Goal: Task Accomplishment & Management: Manage account settings

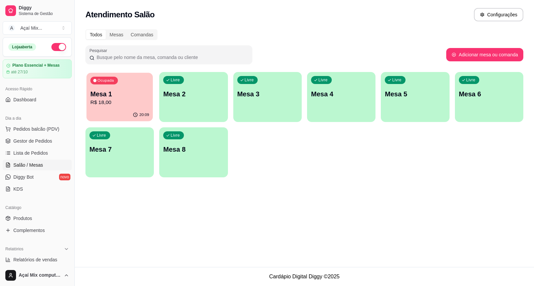
click at [136, 104] on p "R$ 18,00" at bounding box center [119, 103] width 59 height 8
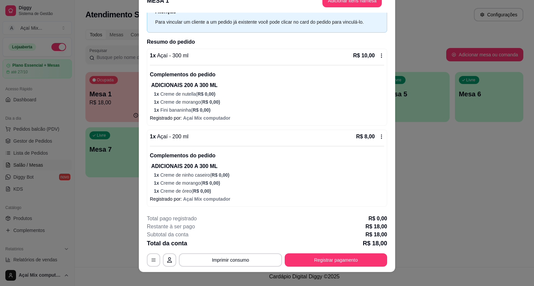
scroll to position [20, 0]
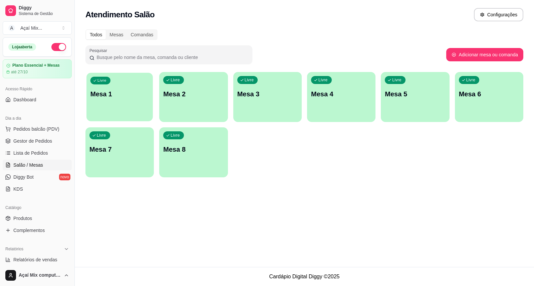
click at [121, 90] on p "Mesa 1" at bounding box center [119, 94] width 59 height 9
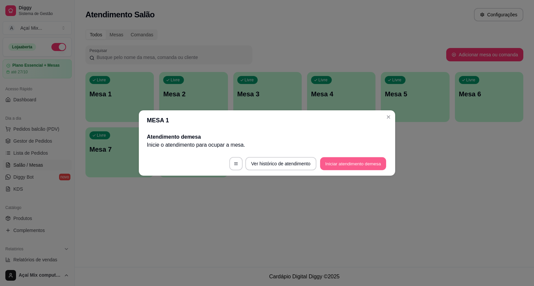
click at [371, 158] on button "Iniciar atendimento de mesa" at bounding box center [353, 163] width 66 height 13
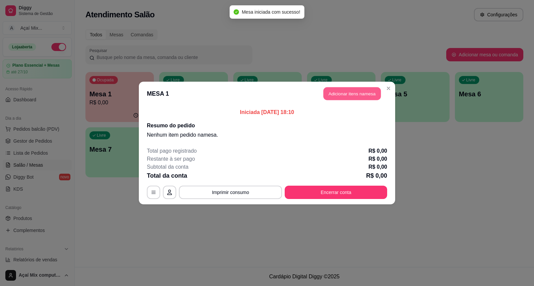
click at [328, 91] on button "Adicionar itens na mesa" at bounding box center [351, 93] width 57 height 13
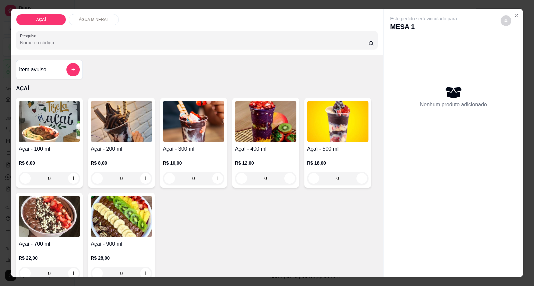
click at [277, 117] on img at bounding box center [265, 122] width 61 height 42
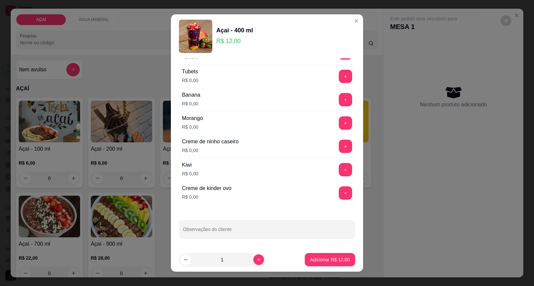
scroll to position [878, 0]
click at [339, 120] on button "+" at bounding box center [345, 122] width 13 height 13
click at [339, 98] on button "+" at bounding box center [345, 99] width 13 height 13
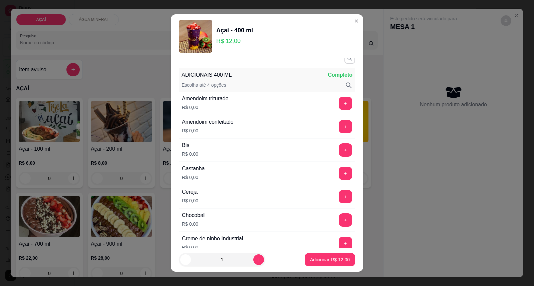
scroll to position [0, 0]
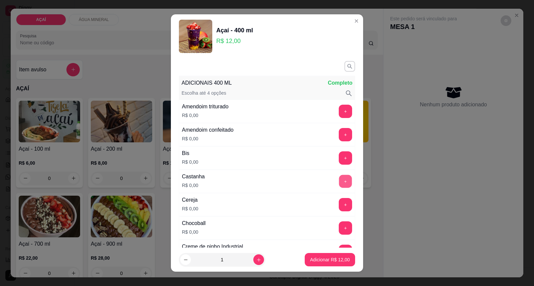
click at [339, 179] on button "+" at bounding box center [345, 181] width 13 height 13
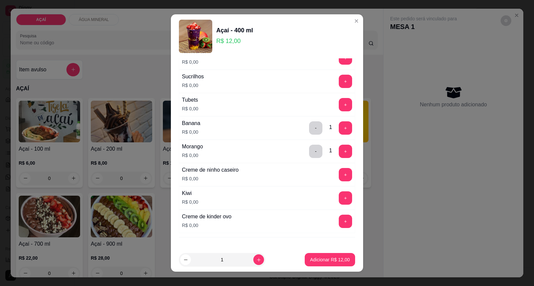
scroll to position [878, 0]
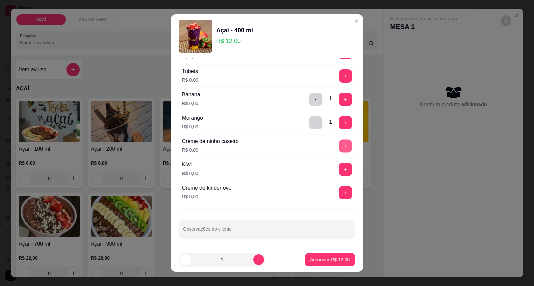
click at [339, 147] on button "+" at bounding box center [345, 146] width 13 height 13
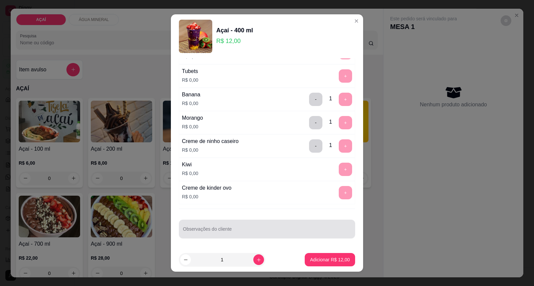
click at [307, 228] on div at bounding box center [267, 229] width 168 height 13
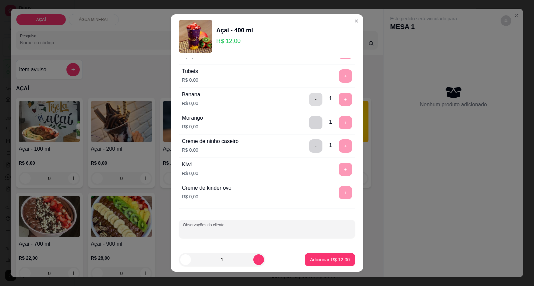
click at [309, 98] on button "-" at bounding box center [315, 99] width 13 height 13
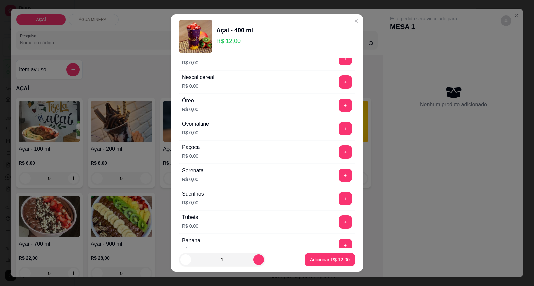
scroll to position [693, 0]
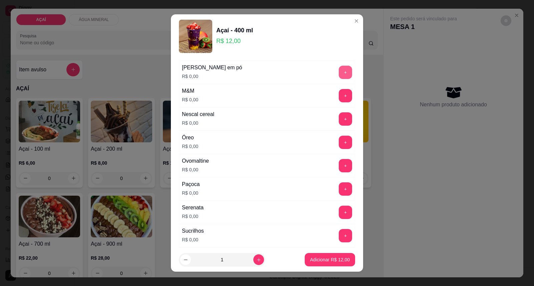
click at [339, 75] on button "+" at bounding box center [345, 72] width 13 height 13
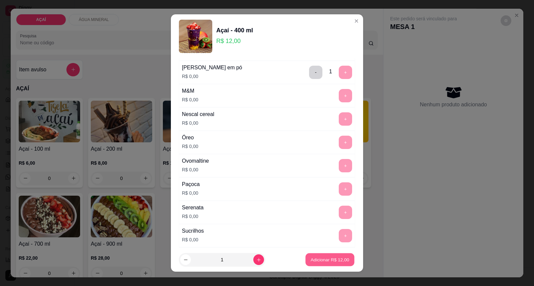
click at [324, 256] on button "Adicionar R$ 12,00" at bounding box center [329, 260] width 49 height 13
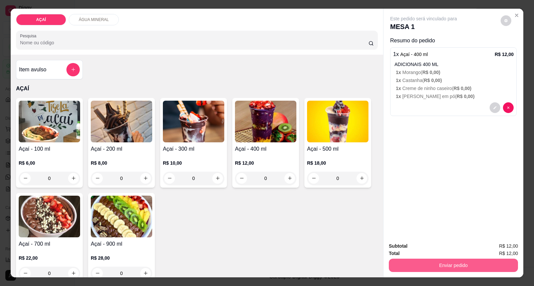
click at [432, 260] on button "Enviar pedido" at bounding box center [453, 265] width 129 height 13
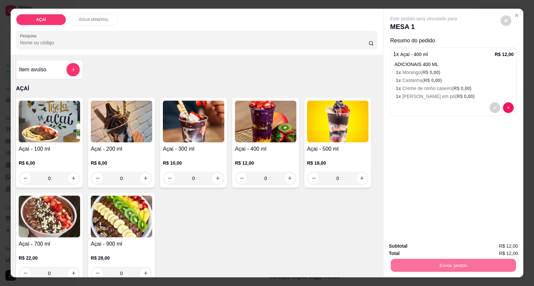
click at [499, 250] on button "Enviar pedido" at bounding box center [500, 249] width 37 height 12
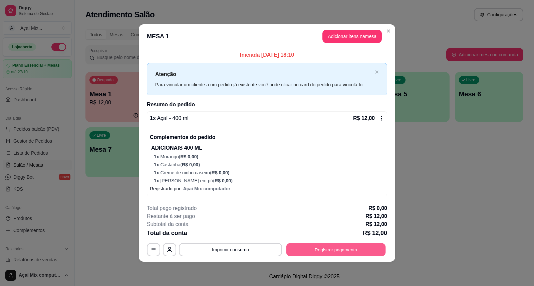
click at [339, 248] on button "Registrar pagamento" at bounding box center [335, 250] width 99 height 13
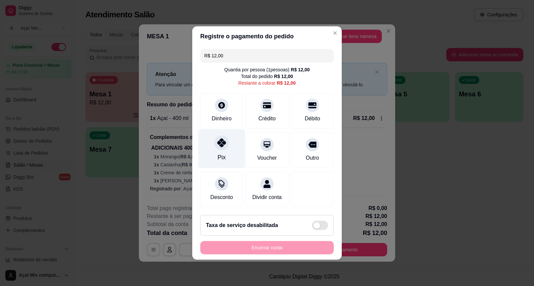
click at [204, 145] on div "Pix" at bounding box center [221, 148] width 47 height 39
type input "R$ 0,00"
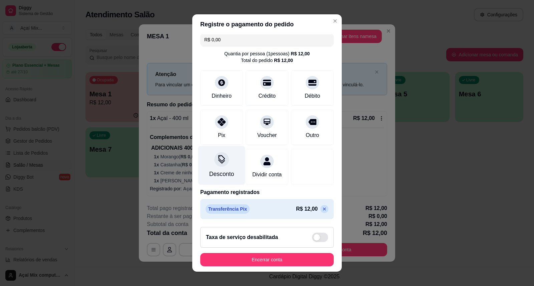
scroll to position [12, 0]
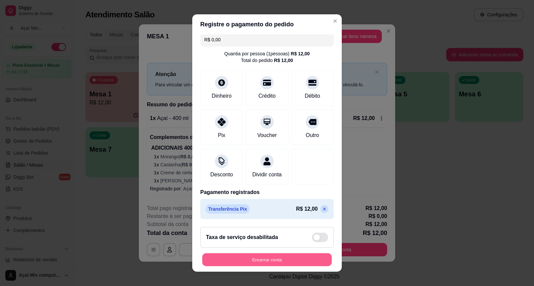
click at [283, 257] on button "Encerrar conta" at bounding box center [266, 260] width 129 height 13
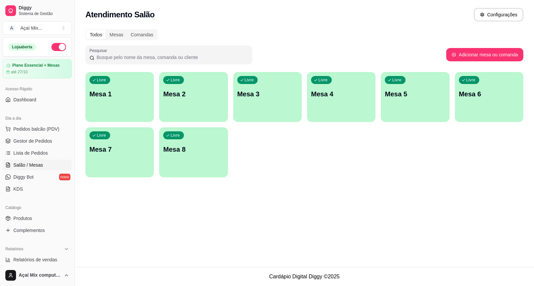
click at [107, 99] on div "Livre Mesa 1" at bounding box center [119, 93] width 68 height 42
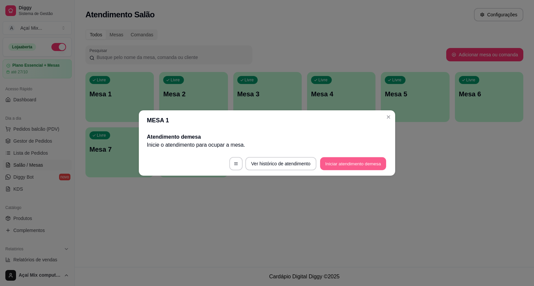
click at [362, 164] on button "Iniciar atendimento de mesa" at bounding box center [353, 163] width 66 height 13
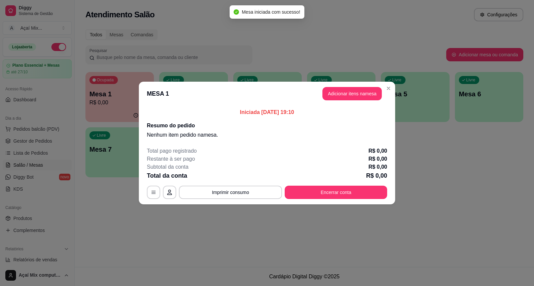
click at [339, 86] on header "MESA 1 Adicionar itens na mesa" at bounding box center [267, 94] width 256 height 24
click at [339, 87] on button "Adicionar itens na mesa" at bounding box center [351, 93] width 59 height 13
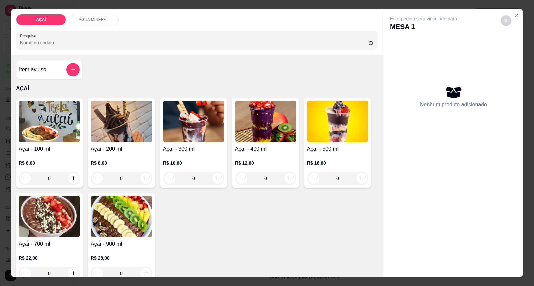
click at [104, 143] on div "Açaí - 200 ml R$ 8,00 0" at bounding box center [121, 143] width 67 height 90
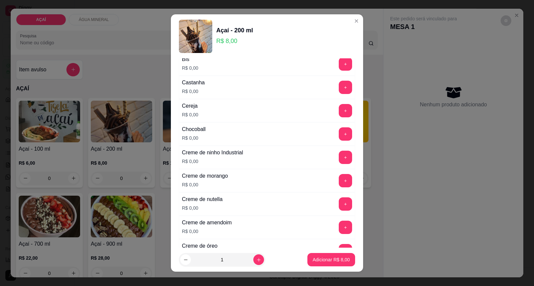
scroll to position [111, 0]
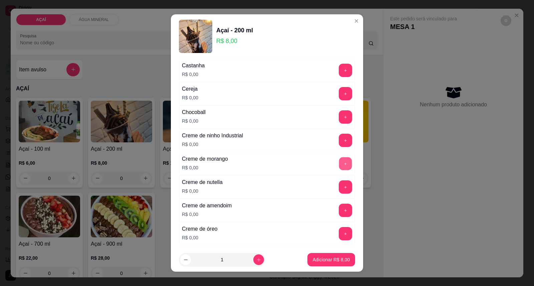
click at [339, 166] on button "+" at bounding box center [345, 163] width 13 height 13
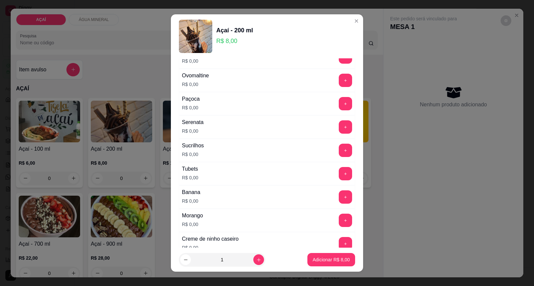
scroll to position [878, 0]
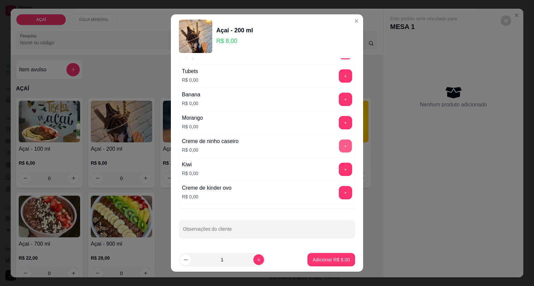
click at [339, 140] on button "+" at bounding box center [345, 146] width 13 height 13
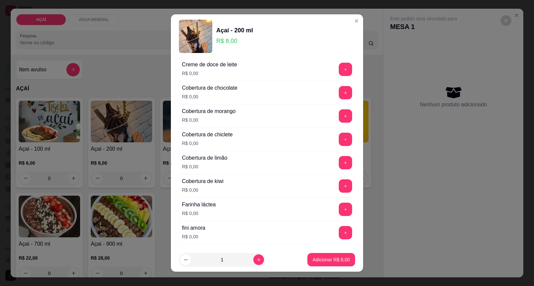
scroll to position [285, 0]
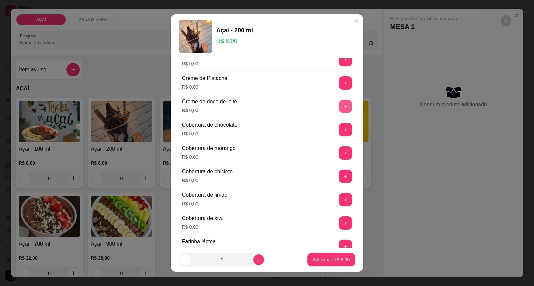
click at [339, 104] on button "+" at bounding box center [345, 106] width 13 height 13
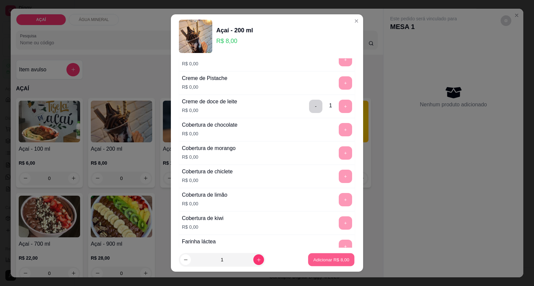
click at [313, 257] on p "Adicionar R$ 8,00" at bounding box center [331, 260] width 36 height 6
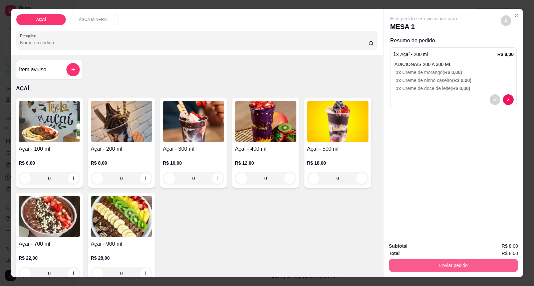
click at [428, 262] on button "Enviar pedido" at bounding box center [453, 265] width 129 height 13
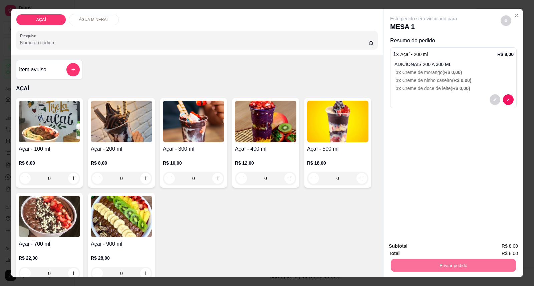
click at [503, 243] on button "Enviar pedido" at bounding box center [500, 249] width 37 height 12
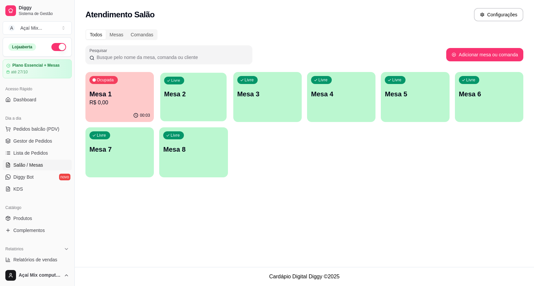
click at [174, 103] on div "Livre Mesa 2" at bounding box center [193, 93] width 66 height 41
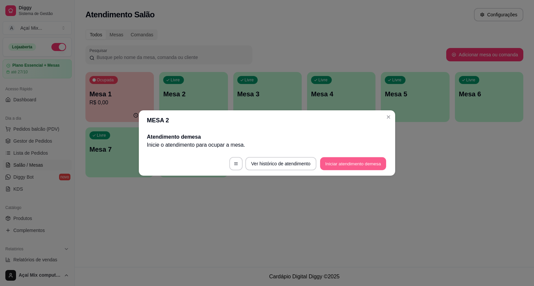
click at [325, 167] on button "Iniciar atendimento de mesa" at bounding box center [353, 163] width 66 height 13
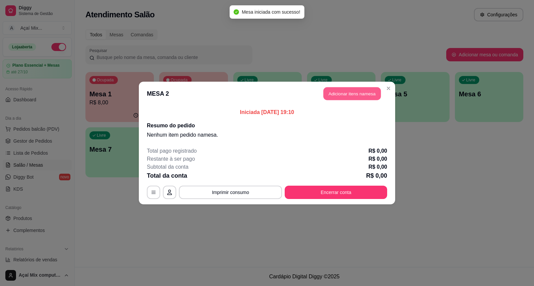
click at [340, 95] on button "Adicionar itens na mesa" at bounding box center [351, 93] width 57 height 13
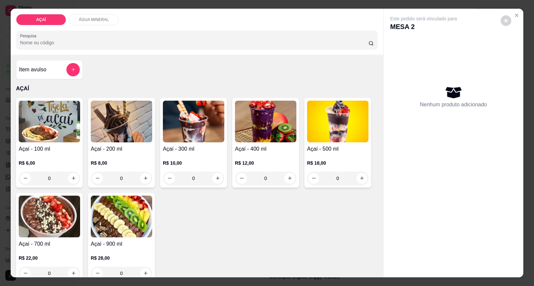
click at [193, 147] on h4 "Açaí - 300 ml" at bounding box center [193, 149] width 61 height 8
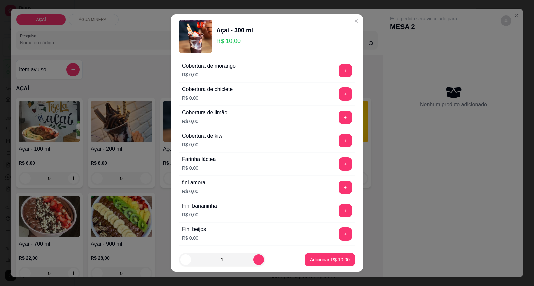
scroll to position [371, 0]
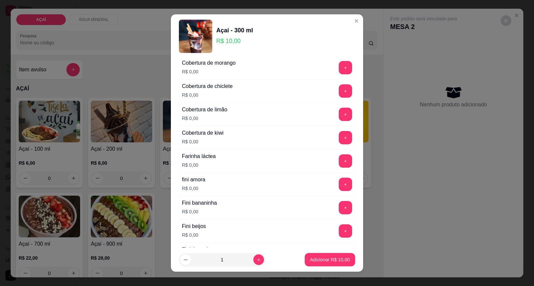
click at [336, 205] on div "+" at bounding box center [345, 207] width 19 height 13
click at [339, 209] on button "+" at bounding box center [345, 207] width 13 height 13
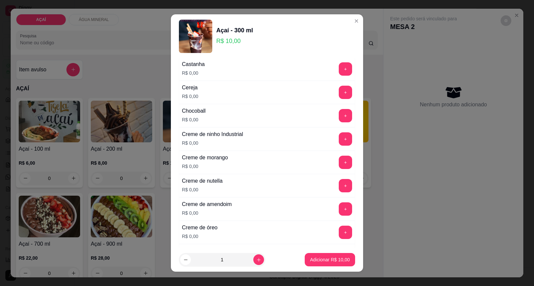
scroll to position [74, 0]
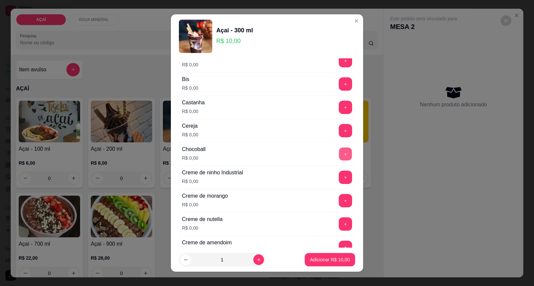
click at [339, 155] on button "+" at bounding box center [345, 154] width 13 height 13
click at [339, 128] on button "+" at bounding box center [345, 130] width 13 height 13
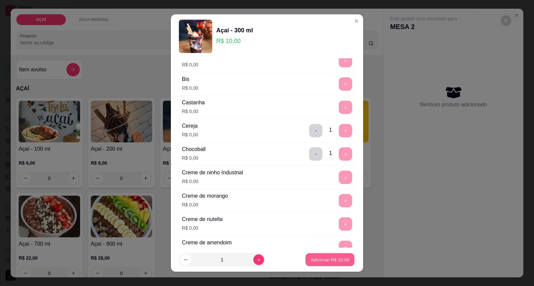
click at [311, 257] on p "Adicionar R$ 10,00" at bounding box center [330, 260] width 39 height 6
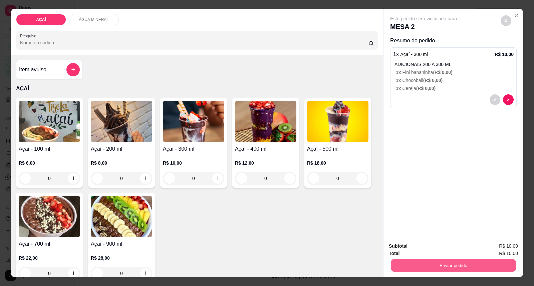
click at [410, 265] on button "Enviar pedido" at bounding box center [453, 265] width 125 height 13
click at [494, 244] on button "Enviar pedido" at bounding box center [500, 249] width 37 height 12
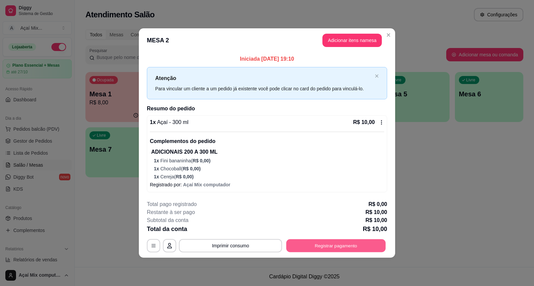
click at [354, 241] on button "Registrar pagamento" at bounding box center [335, 246] width 99 height 13
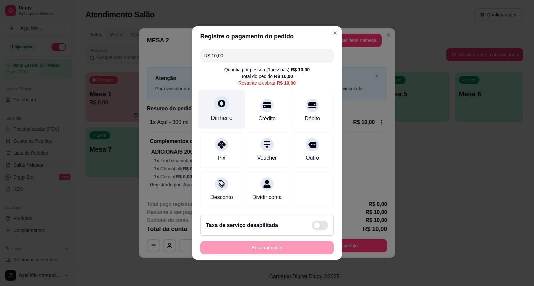
click at [230, 105] on div "Dinheiro" at bounding box center [221, 109] width 47 height 39
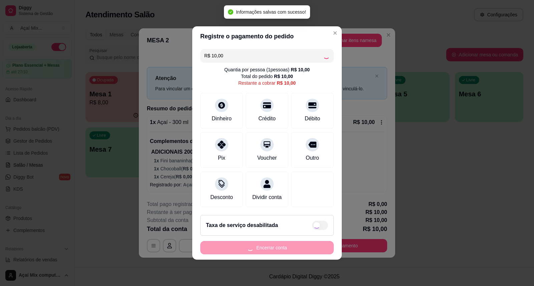
type input "R$ 0,00"
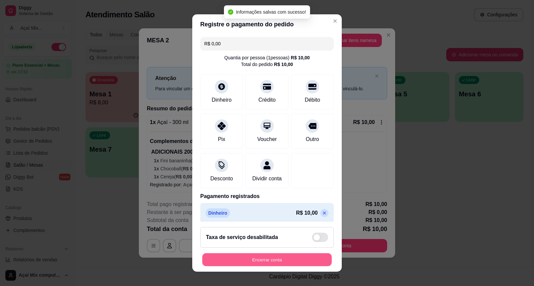
click at [267, 264] on button "Encerrar conta" at bounding box center [266, 260] width 129 height 13
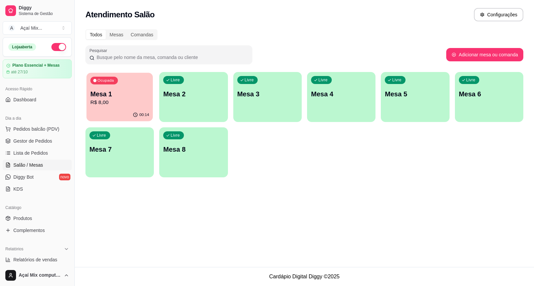
click at [124, 109] on button "Ocupada Mesa 1 R$ 8,00 00:14" at bounding box center [119, 97] width 66 height 49
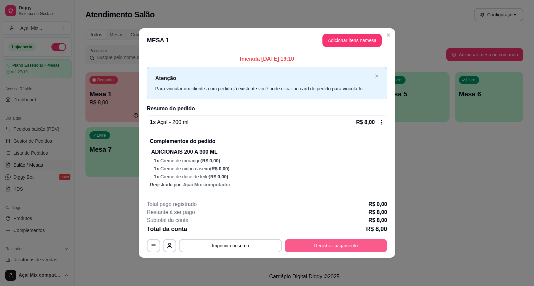
click at [333, 249] on button "Registrar pagamento" at bounding box center [336, 245] width 102 height 13
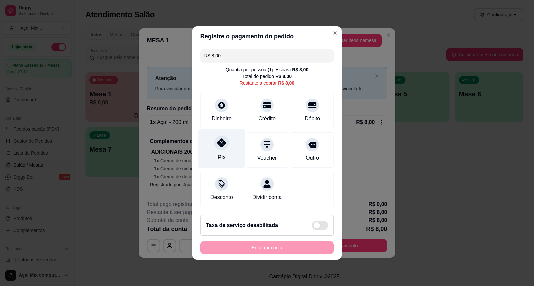
click at [214, 145] on div "Pix" at bounding box center [221, 148] width 47 height 39
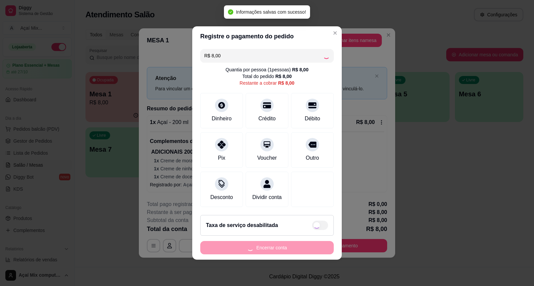
type input "R$ 0,00"
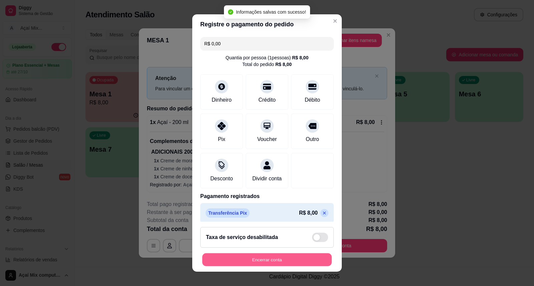
click at [253, 259] on button "Encerrar conta" at bounding box center [266, 260] width 129 height 13
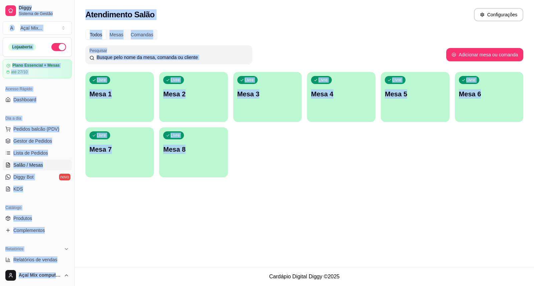
drag, startPoint x: 68, startPoint y: 301, endPoint x: 73, endPoint y: 298, distance: 6.0
click at [73, 286] on html "Diggy Sistema de Gestão A Açaí Mix ... Loja aberta Plano Essencial + Mesas até …" at bounding box center [267, 143] width 534 height 286
click at [298, 177] on div "Todos Mesas Comandas Pesquisar Adicionar mesa ou comanda Livre Mesa 1 Livre Mes…" at bounding box center [304, 105] width 459 height 160
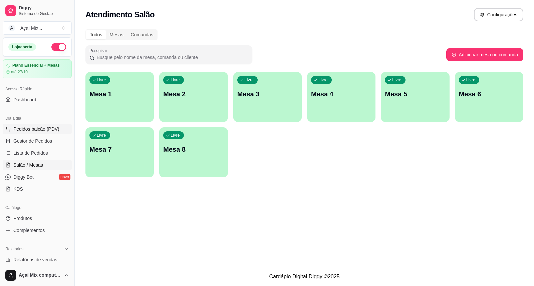
click at [9, 131] on icon at bounding box center [7, 128] width 5 height 5
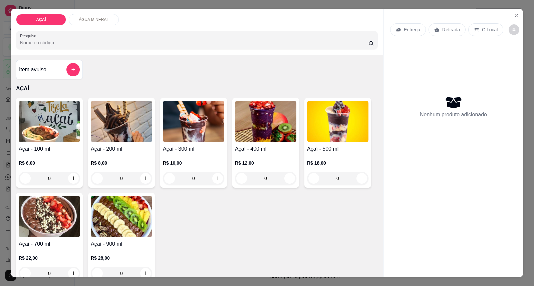
click at [232, 163] on div "Açaí - 400 ml R$ 12,00 0" at bounding box center [265, 143] width 67 height 90
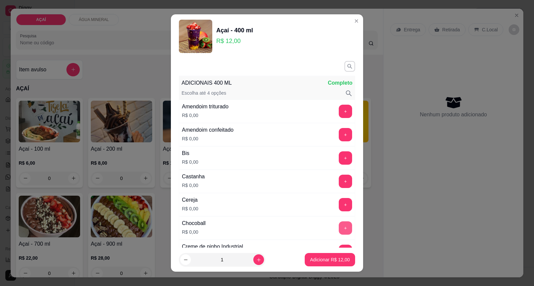
click at [339, 225] on button "+" at bounding box center [345, 228] width 13 height 13
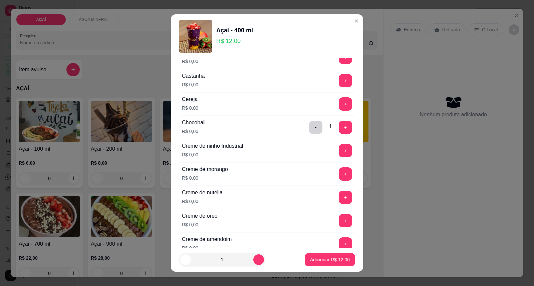
scroll to position [111, 0]
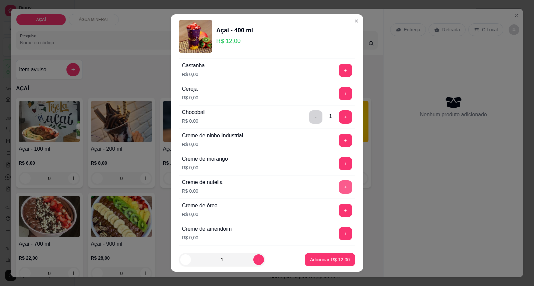
click at [339, 192] on button "+" at bounding box center [345, 186] width 13 height 13
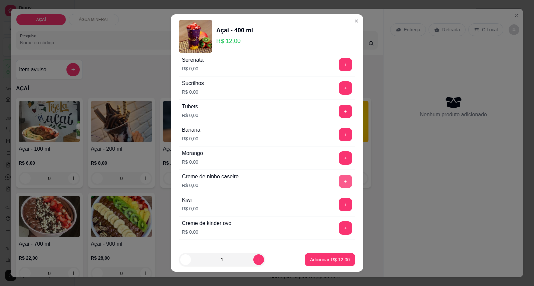
scroll to position [852, 0]
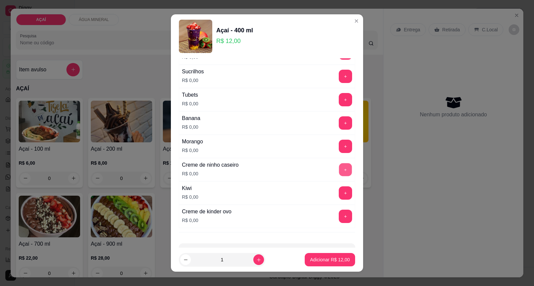
click at [339, 172] on button "+" at bounding box center [345, 169] width 13 height 13
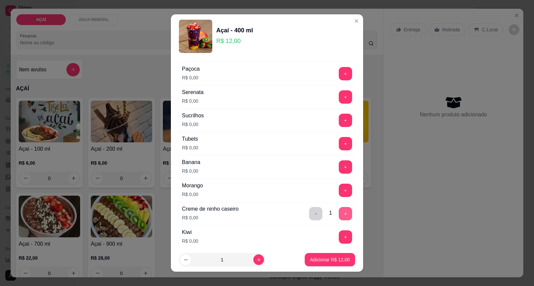
scroll to position [741, 0]
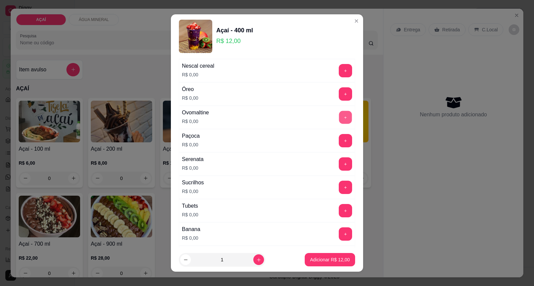
click at [339, 115] on button "+" at bounding box center [345, 117] width 13 height 13
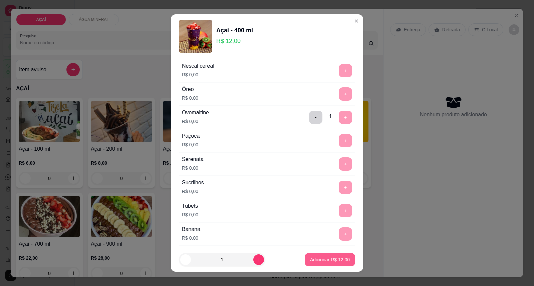
click at [310, 257] on p "Adicionar R$ 12,00" at bounding box center [330, 260] width 40 height 7
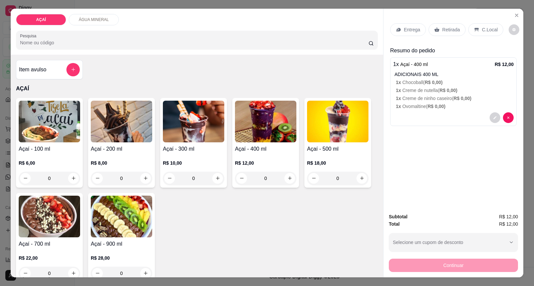
click at [400, 29] on div "Entrega" at bounding box center [408, 29] width 36 height 13
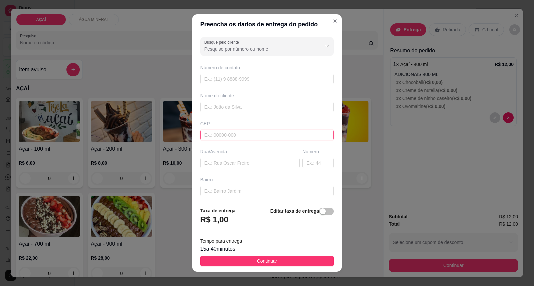
click at [253, 131] on input "text" at bounding box center [266, 135] width 133 height 11
type input "5752000000"
type input "8105-6589"
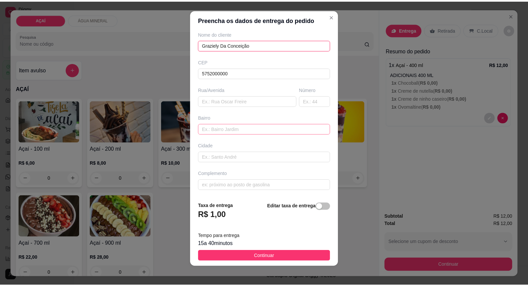
scroll to position [7, 0]
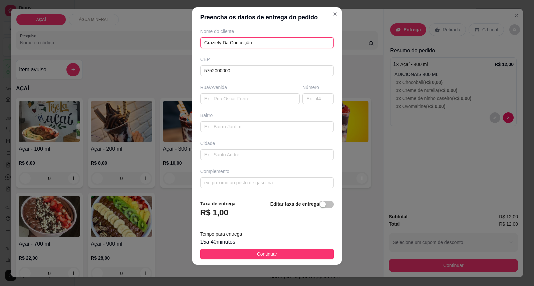
type input "Graziely Da Conceição"
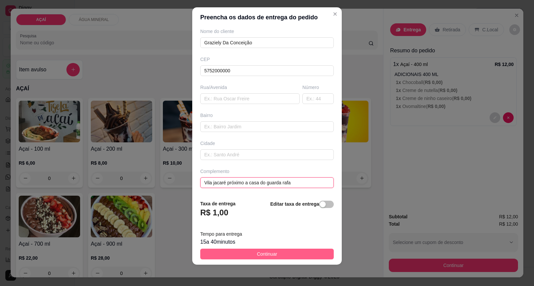
type input "Vila jacaré próximo a casa do guarda rafa"
click at [251, 259] on button "Continuar" at bounding box center [266, 254] width 133 height 11
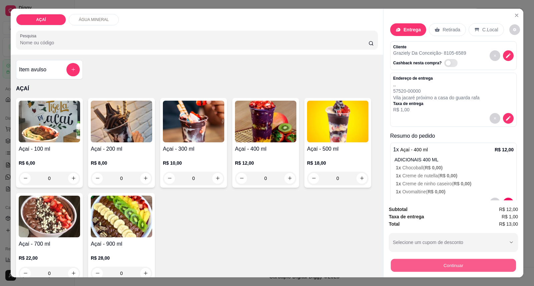
click at [457, 268] on button "Continuar" at bounding box center [453, 265] width 125 height 13
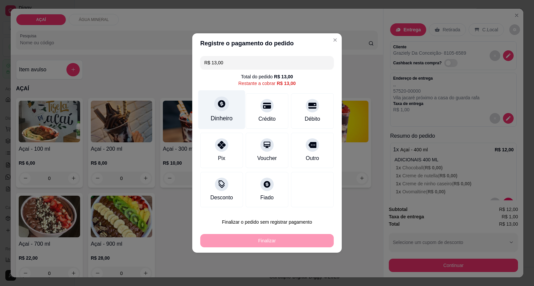
click at [217, 119] on div "Dinheiro" at bounding box center [221, 118] width 22 height 9
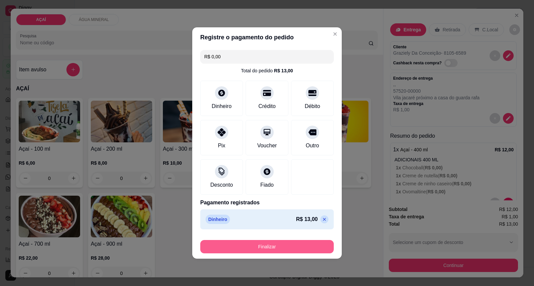
click at [295, 246] on button "Finalizar" at bounding box center [266, 246] width 133 height 13
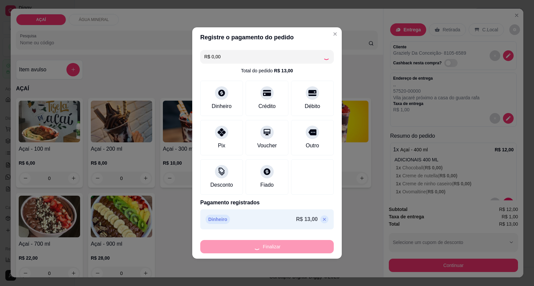
type input "-R$ 13,00"
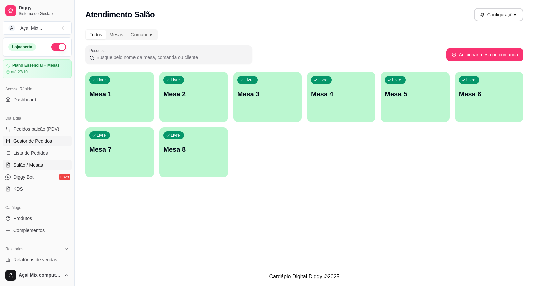
click at [26, 138] on span "Gestor de Pedidos" at bounding box center [32, 141] width 39 height 7
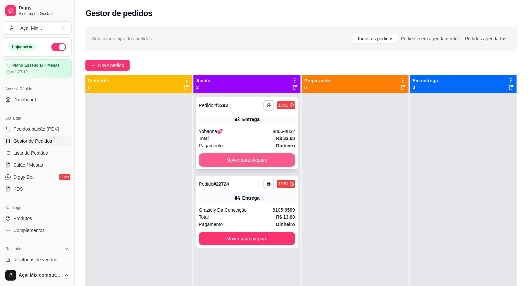
click at [268, 160] on button "Mover para preparo" at bounding box center [247, 159] width 96 height 13
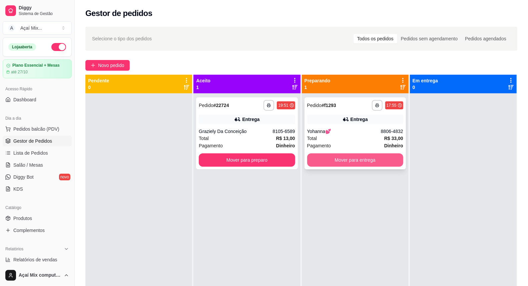
click at [344, 162] on button "Mover para entrega" at bounding box center [355, 159] width 96 height 13
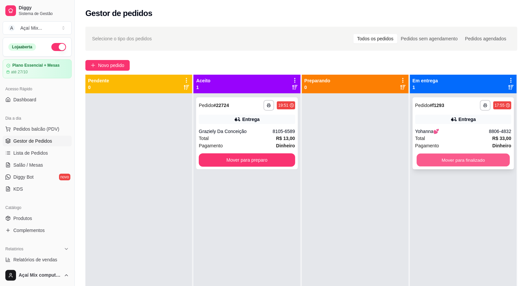
click at [471, 161] on button "Mover para finalizado" at bounding box center [463, 160] width 93 height 13
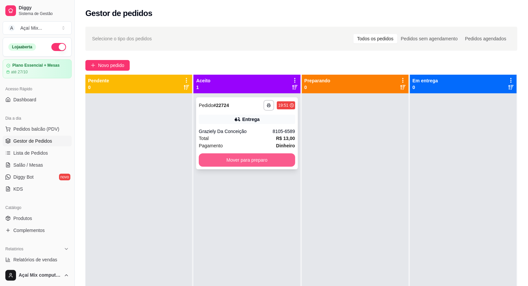
click at [269, 159] on button "Mover para preparo" at bounding box center [247, 159] width 96 height 13
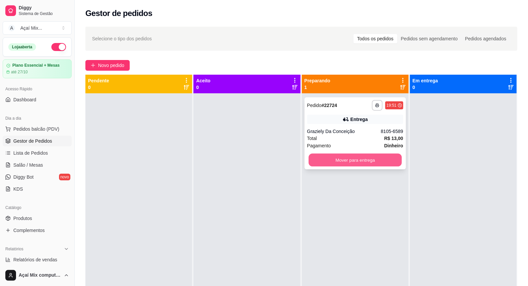
click at [341, 161] on button "Mover para entrega" at bounding box center [355, 160] width 93 height 13
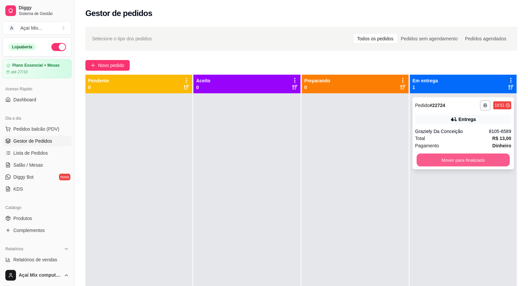
click at [496, 158] on button "Mover para finalizado" at bounding box center [463, 160] width 93 height 13
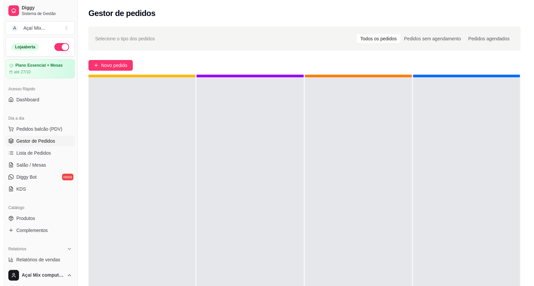
scroll to position [18, 0]
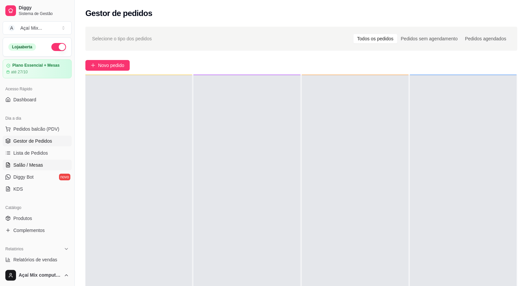
click at [20, 167] on span "Salão / Mesas" at bounding box center [28, 165] width 30 height 7
